Goal: Book appointment/travel/reservation

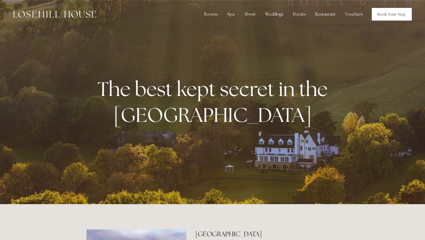
click at [393, 17] on link "Book Your Stay" at bounding box center [391, 14] width 40 height 13
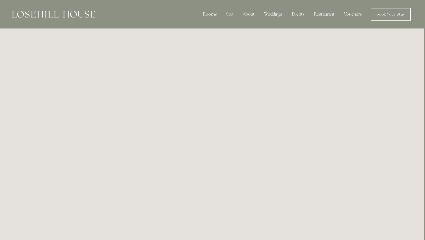
scroll to position [0, 1]
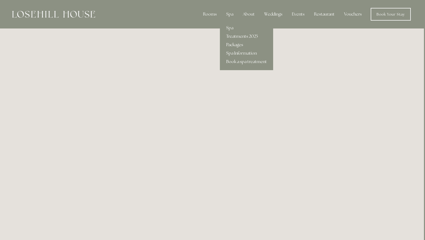
click at [236, 44] on link "Packages" at bounding box center [246, 45] width 53 height 8
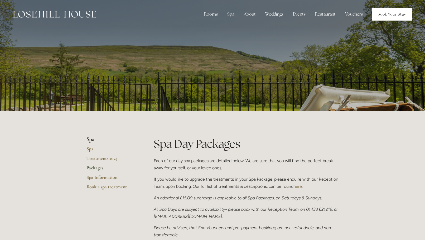
click at [385, 15] on link "Book Your Stay" at bounding box center [391, 14] width 40 height 13
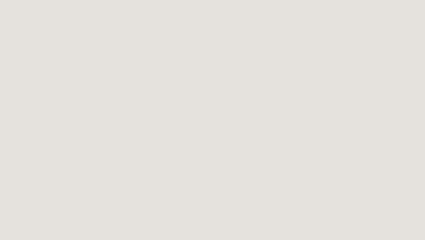
scroll to position [47, 0]
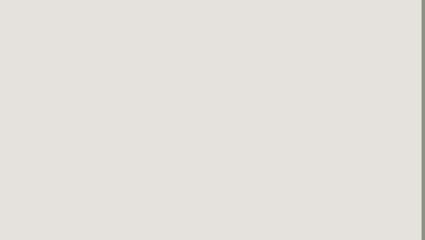
scroll to position [-1, 3]
